Goal: Navigation & Orientation: Find specific page/section

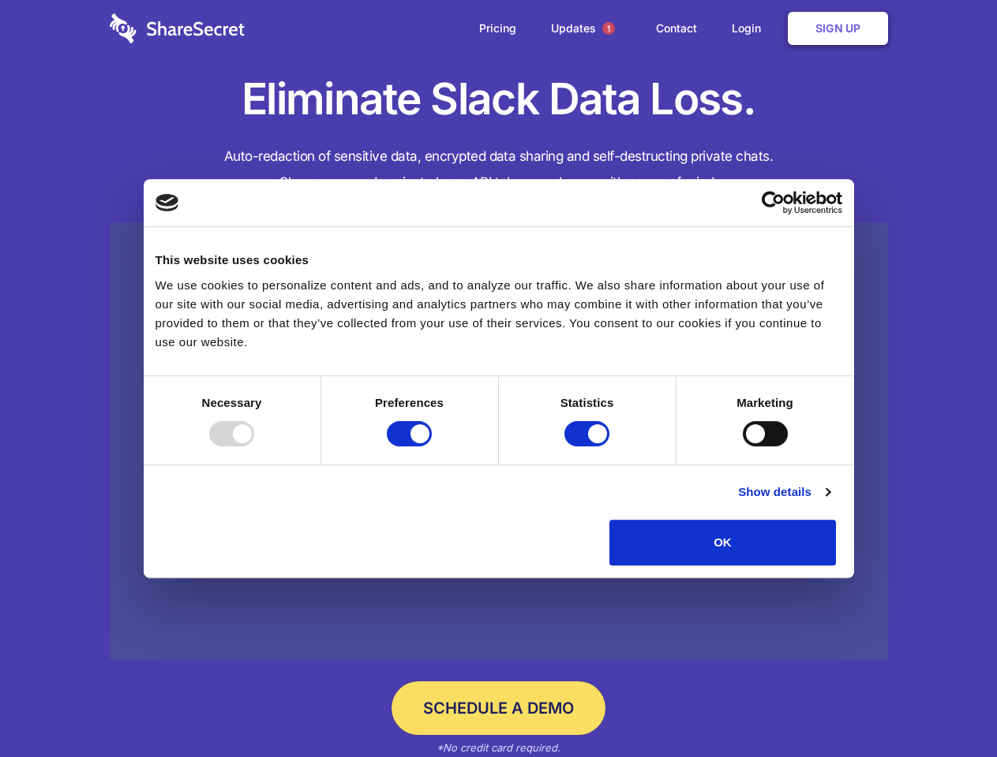
click at [254, 447] on div at bounding box center [231, 433] width 45 height 25
click at [432, 447] on input "Preferences" at bounding box center [409, 433] width 45 height 25
checkbox input "false"
click at [589, 447] on input "Statistics" at bounding box center [586, 433] width 45 height 25
checkbox input "false"
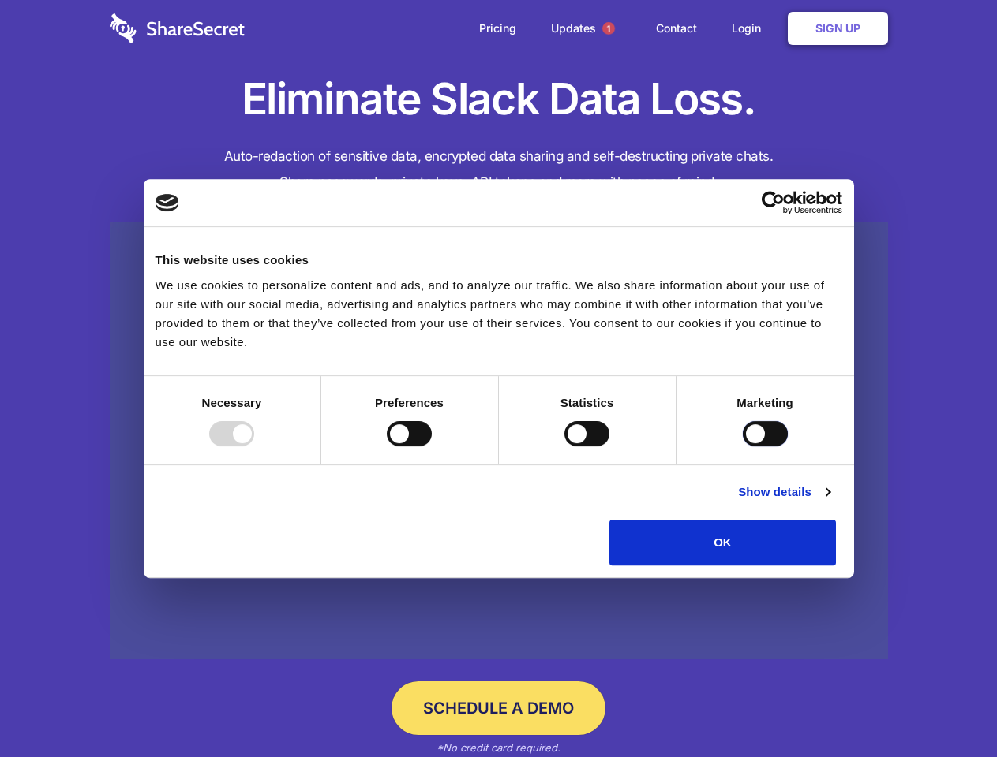
click at [742, 447] on input "Marketing" at bounding box center [764, 433] width 45 height 25
checkbox input "true"
click at [829, 502] on link "Show details" at bounding box center [784, 492] width 92 height 19
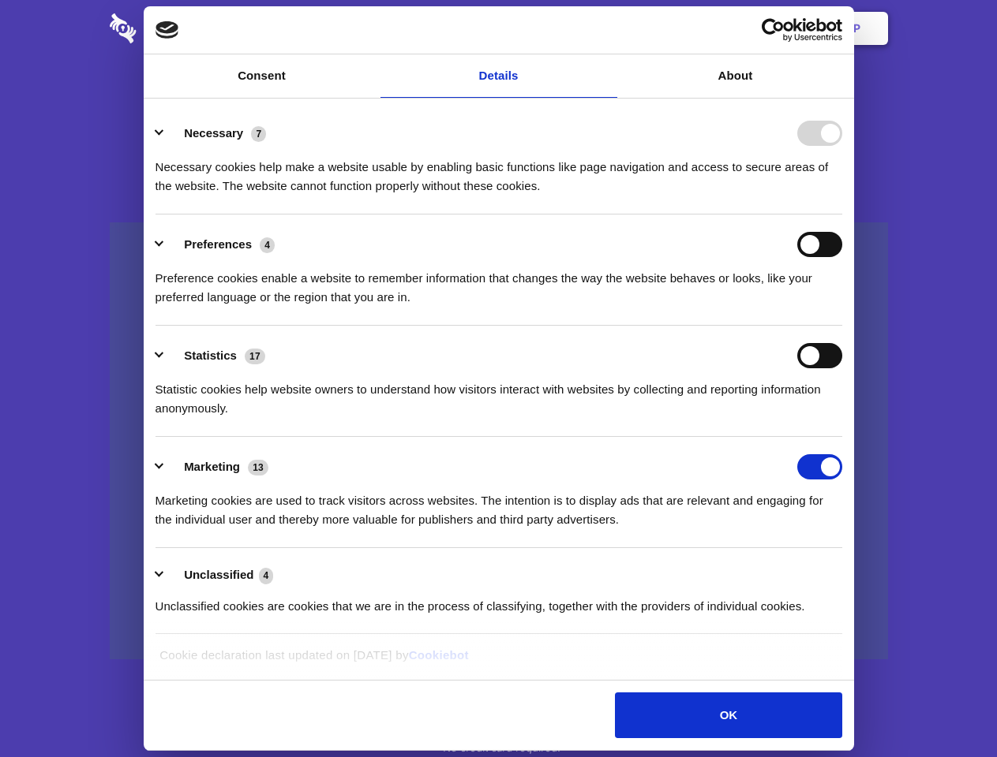
click at [842, 215] on li "Necessary 7 Necessary cookies help make a website usable by enabling basic func…" at bounding box center [498, 158] width 686 height 111
click at [608, 28] on span "1" at bounding box center [608, 28] width 13 height 13
